Goal: Information Seeking & Learning: Learn about a topic

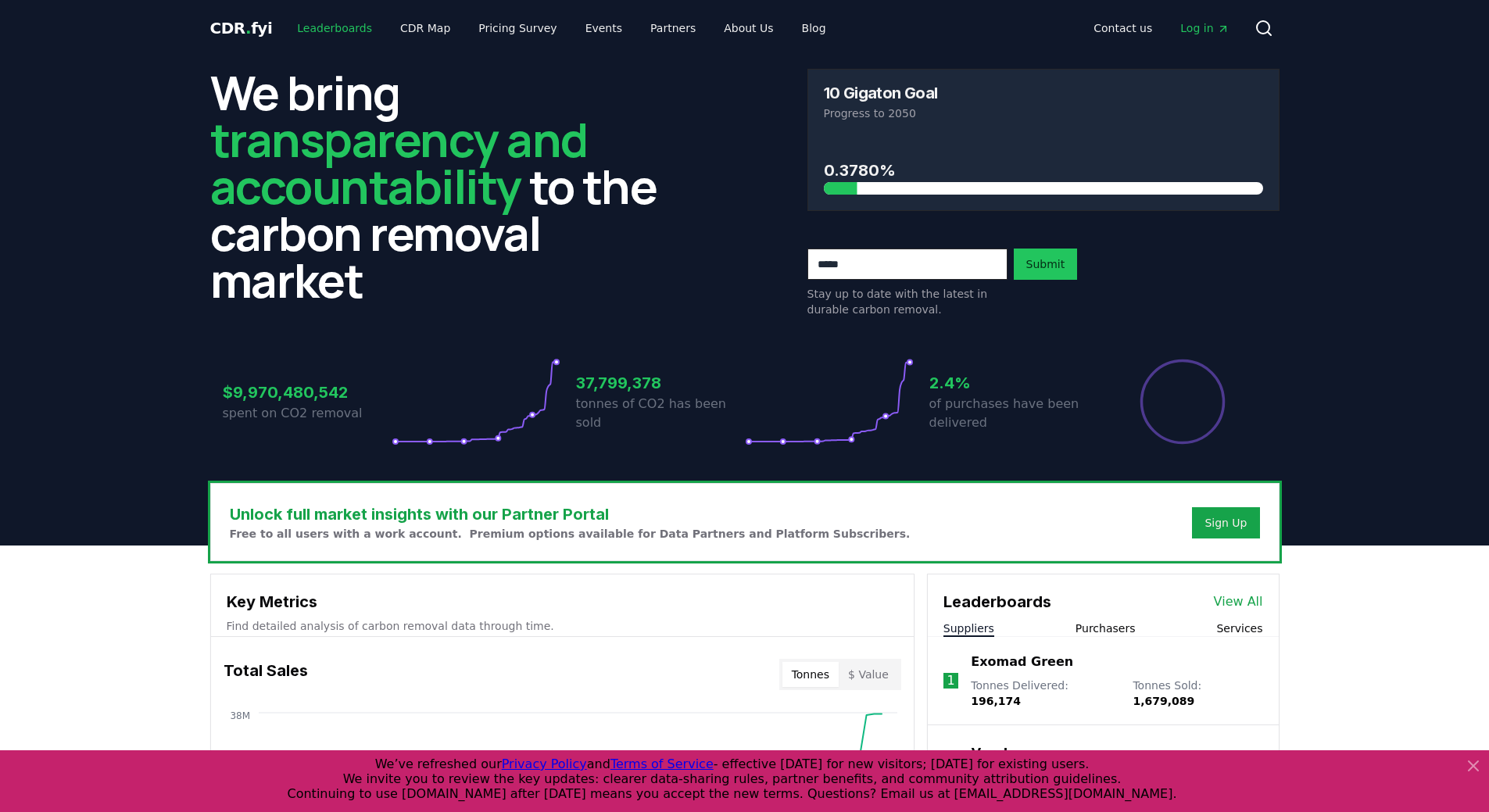
click at [321, 27] on link "Leaderboards" at bounding box center [334, 27] width 100 height 28
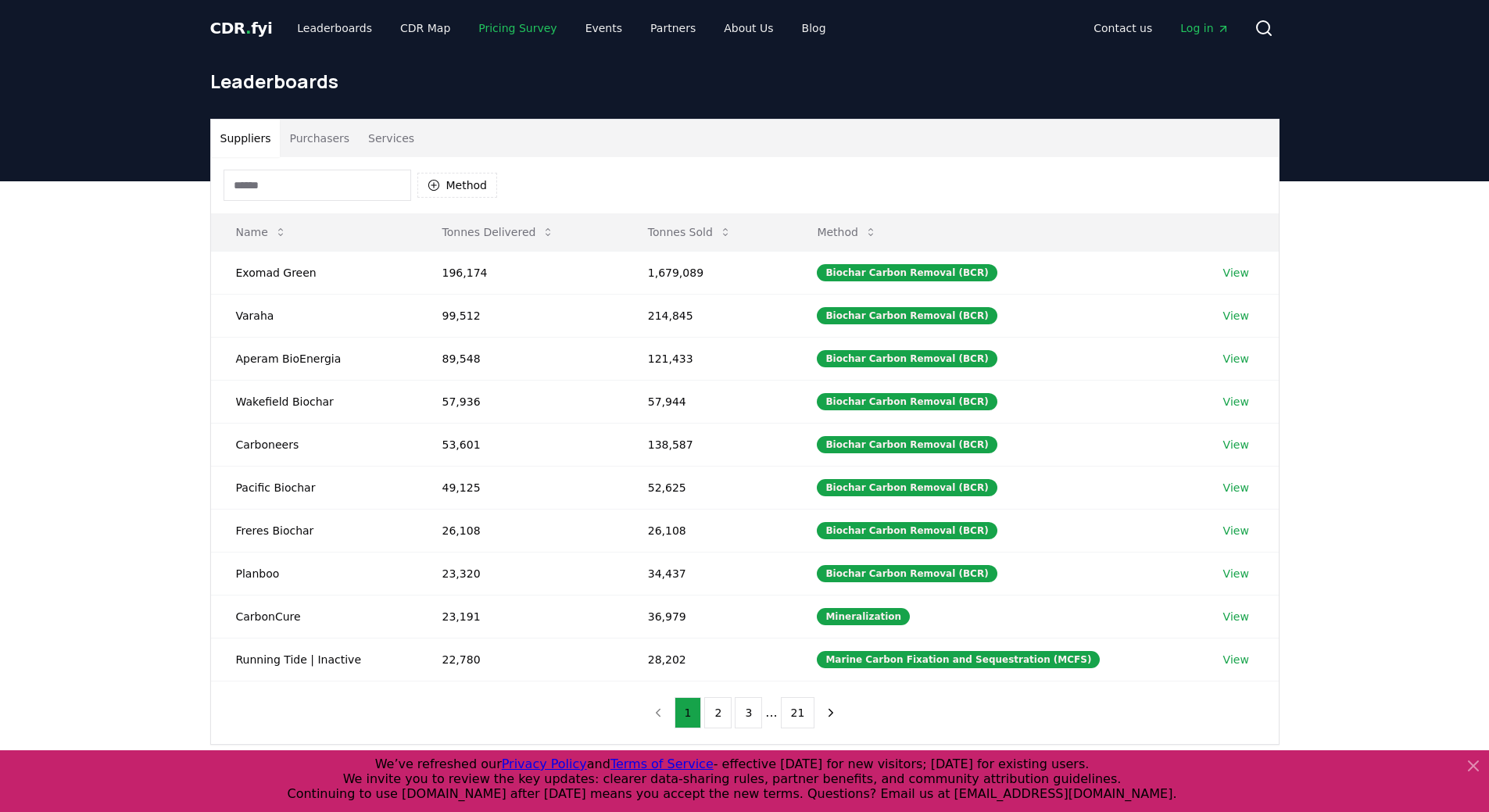
click at [469, 31] on link "Pricing Survey" at bounding box center [517, 27] width 104 height 28
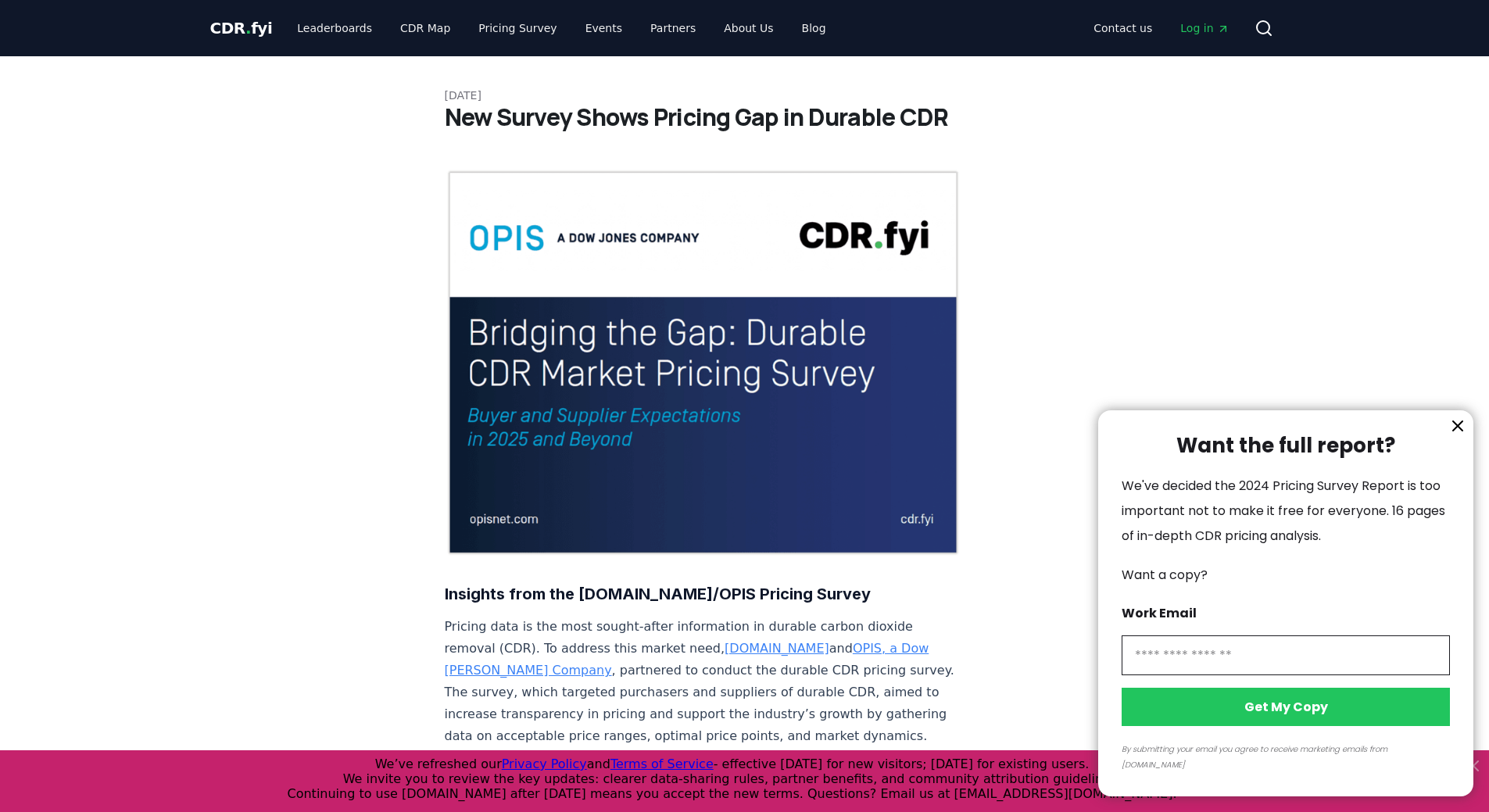
click at [988, 430] on icon "information" at bounding box center [1457, 425] width 9 height 9
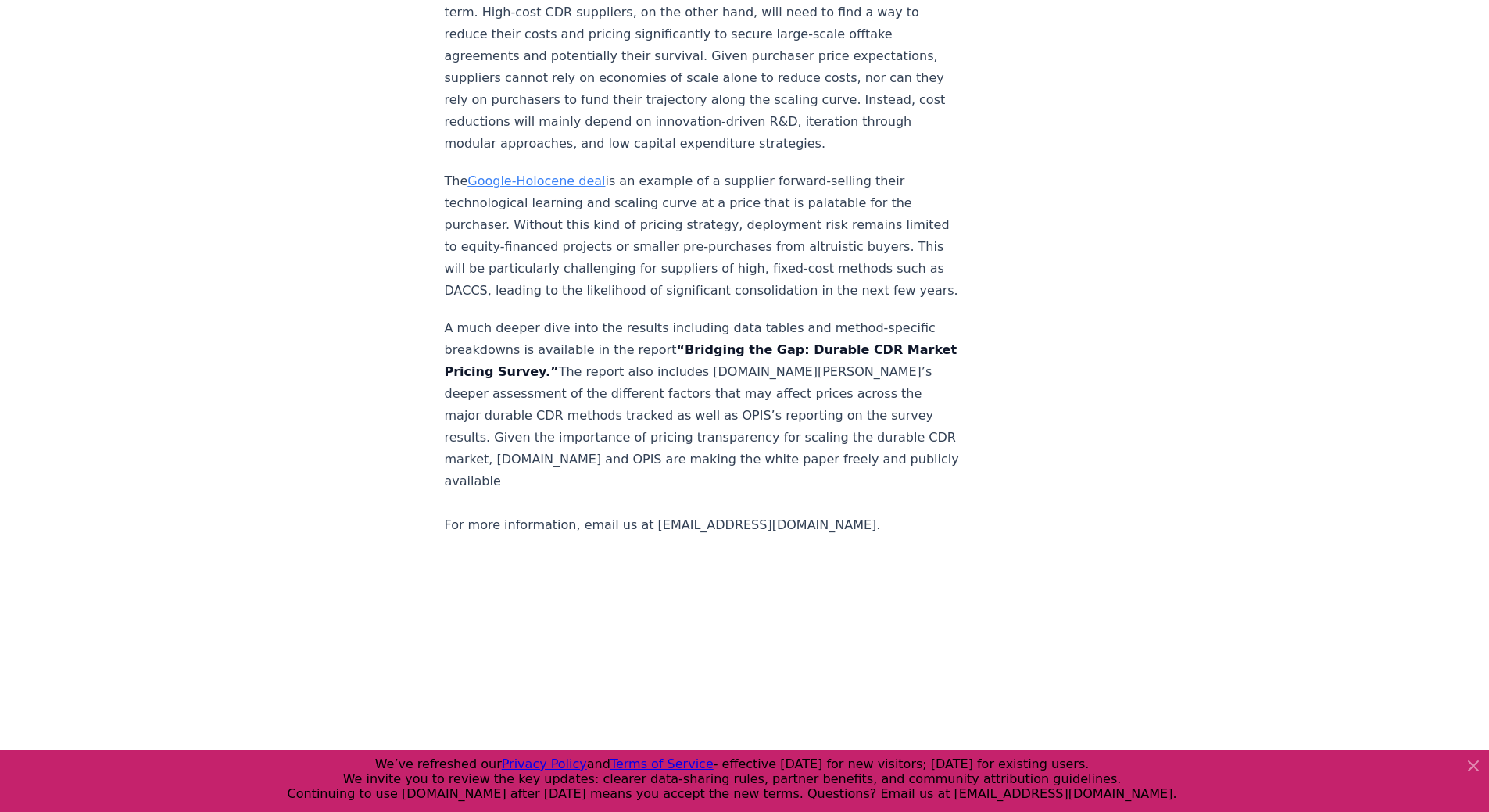
scroll to position [2548, 0]
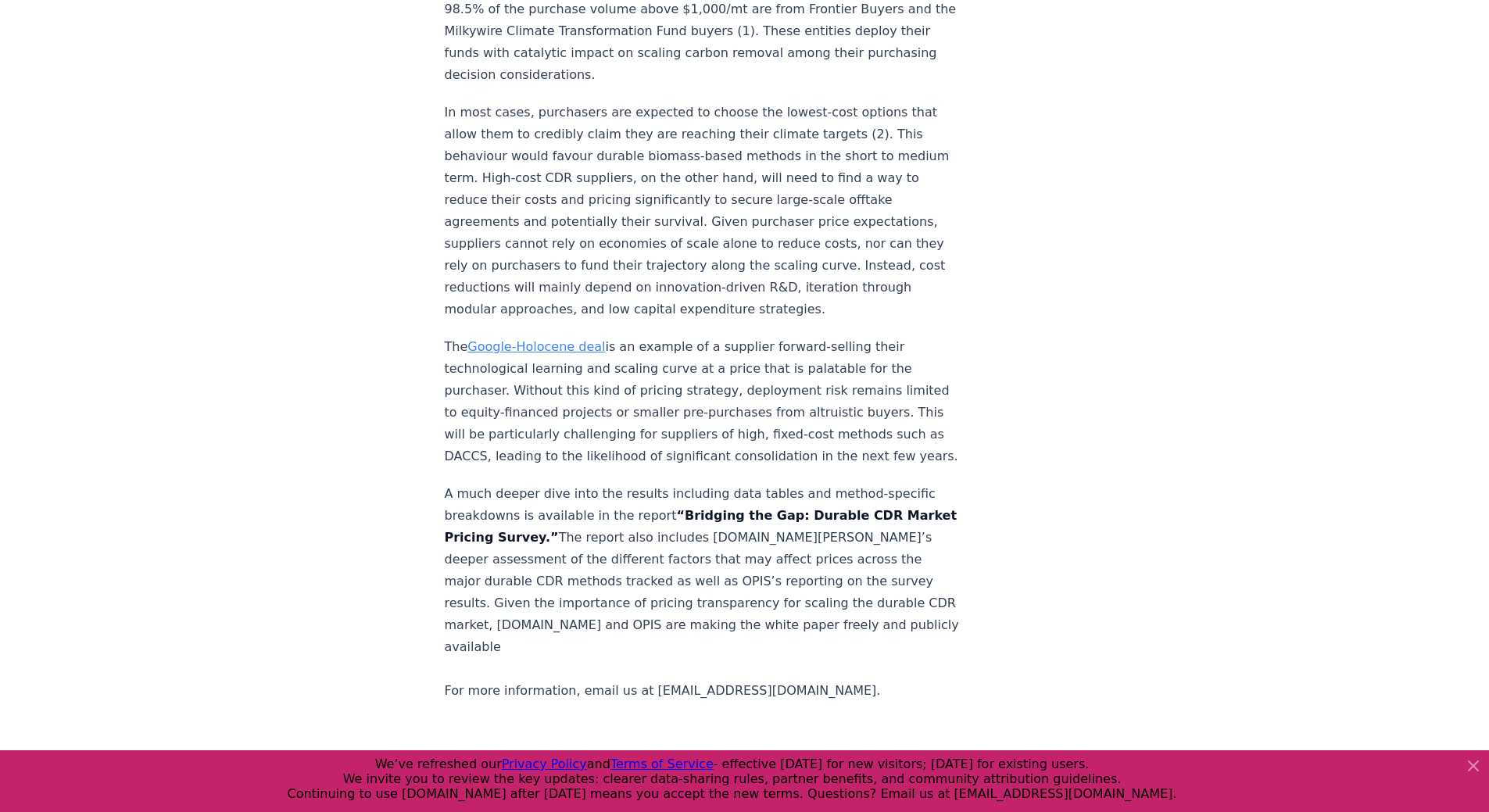
click at [547, 339] on link "Google-Holocene deal" at bounding box center [536, 346] width 138 height 15
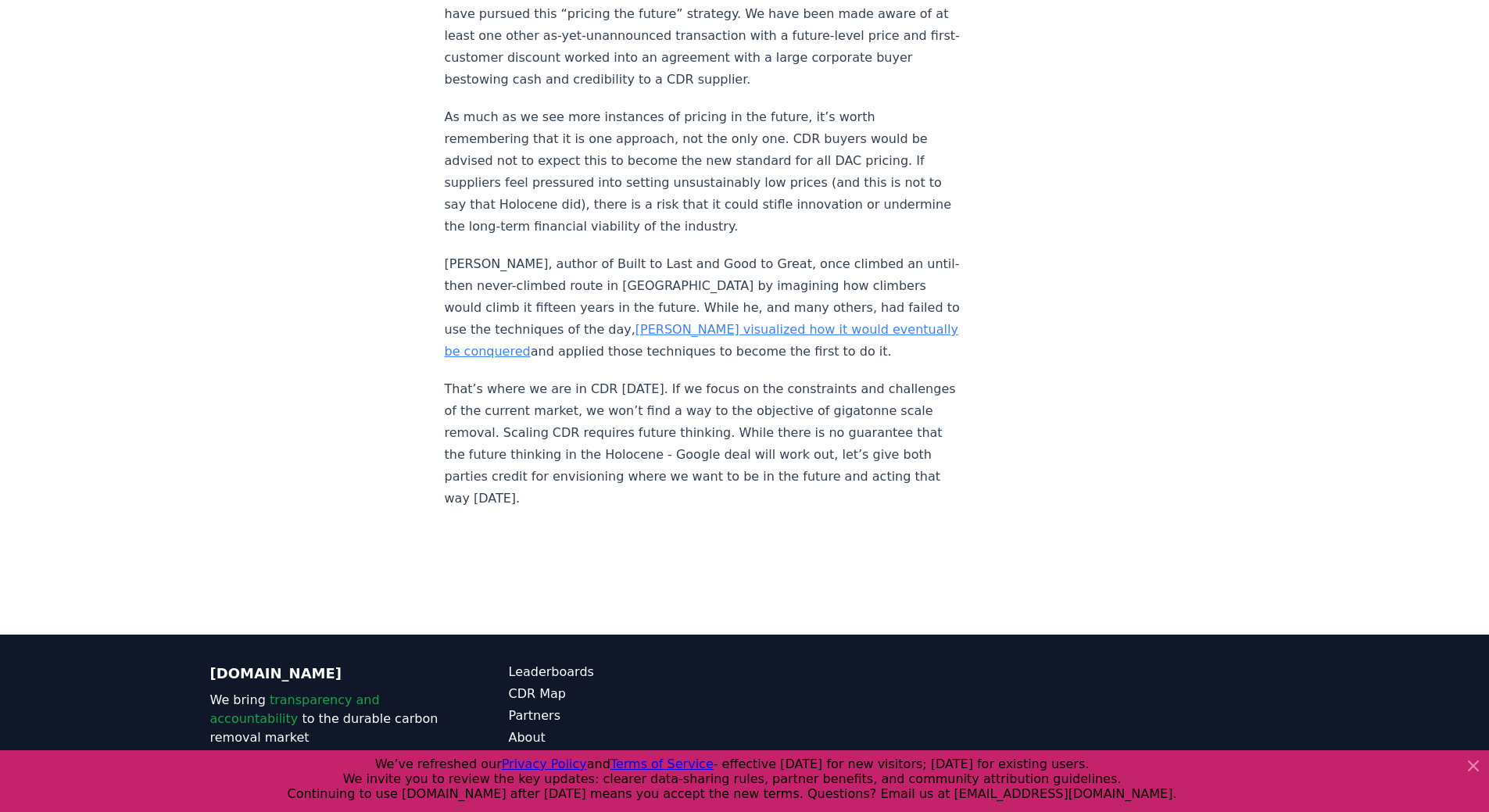
scroll to position [1894, 0]
